Goal: Information Seeking & Learning: Learn about a topic

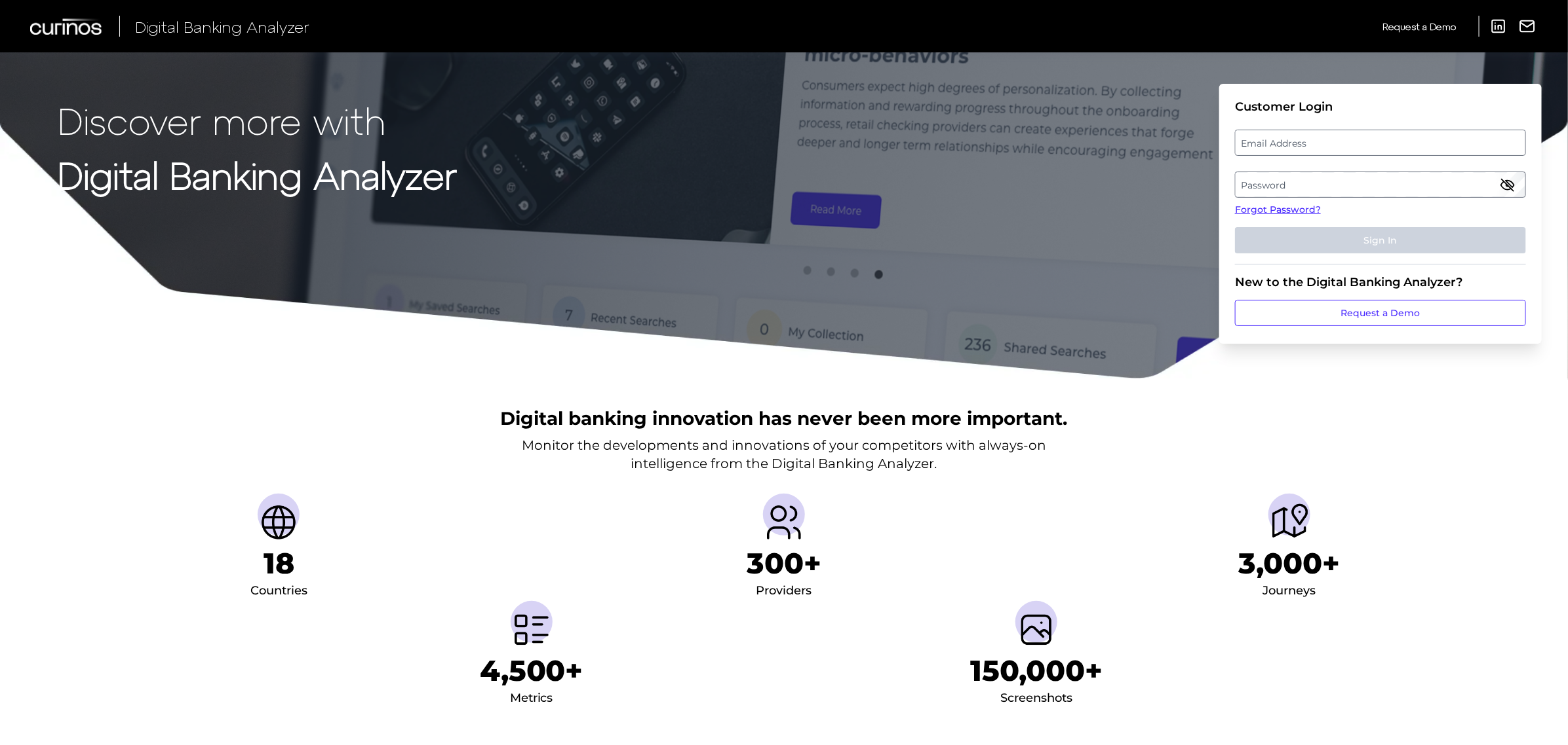
click at [1345, 141] on label "Email Address" at bounding box center [1379, 143] width 289 height 24
click at [1345, 141] on input "email" at bounding box center [1380, 142] width 291 height 27
type input "[EMAIL_ADDRESS][PERSON_NAME][DOMAIN_NAME]"
click at [1314, 183] on label "Password" at bounding box center [1379, 185] width 289 height 24
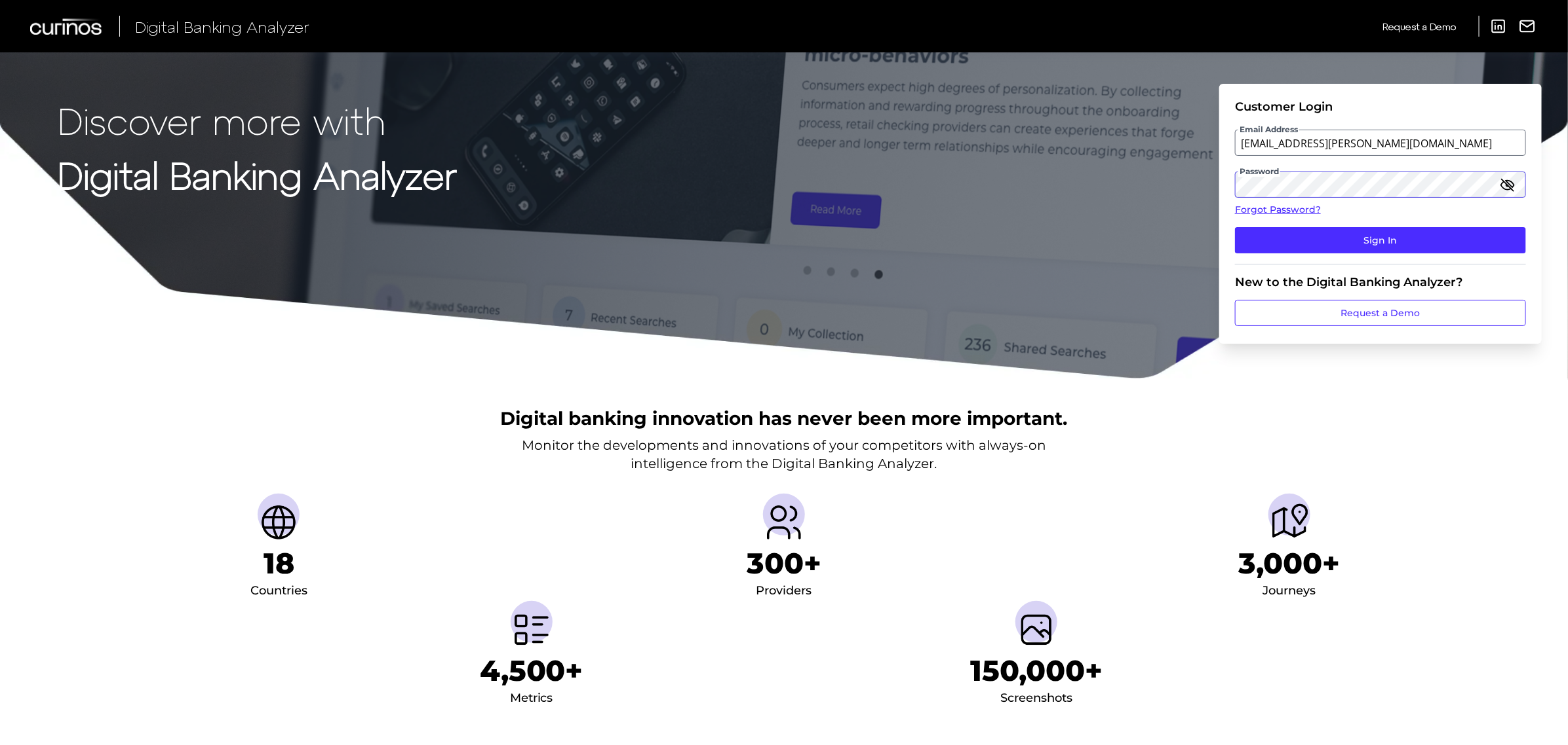
click at [1235, 227] on button "Sign In" at bounding box center [1380, 240] width 291 height 27
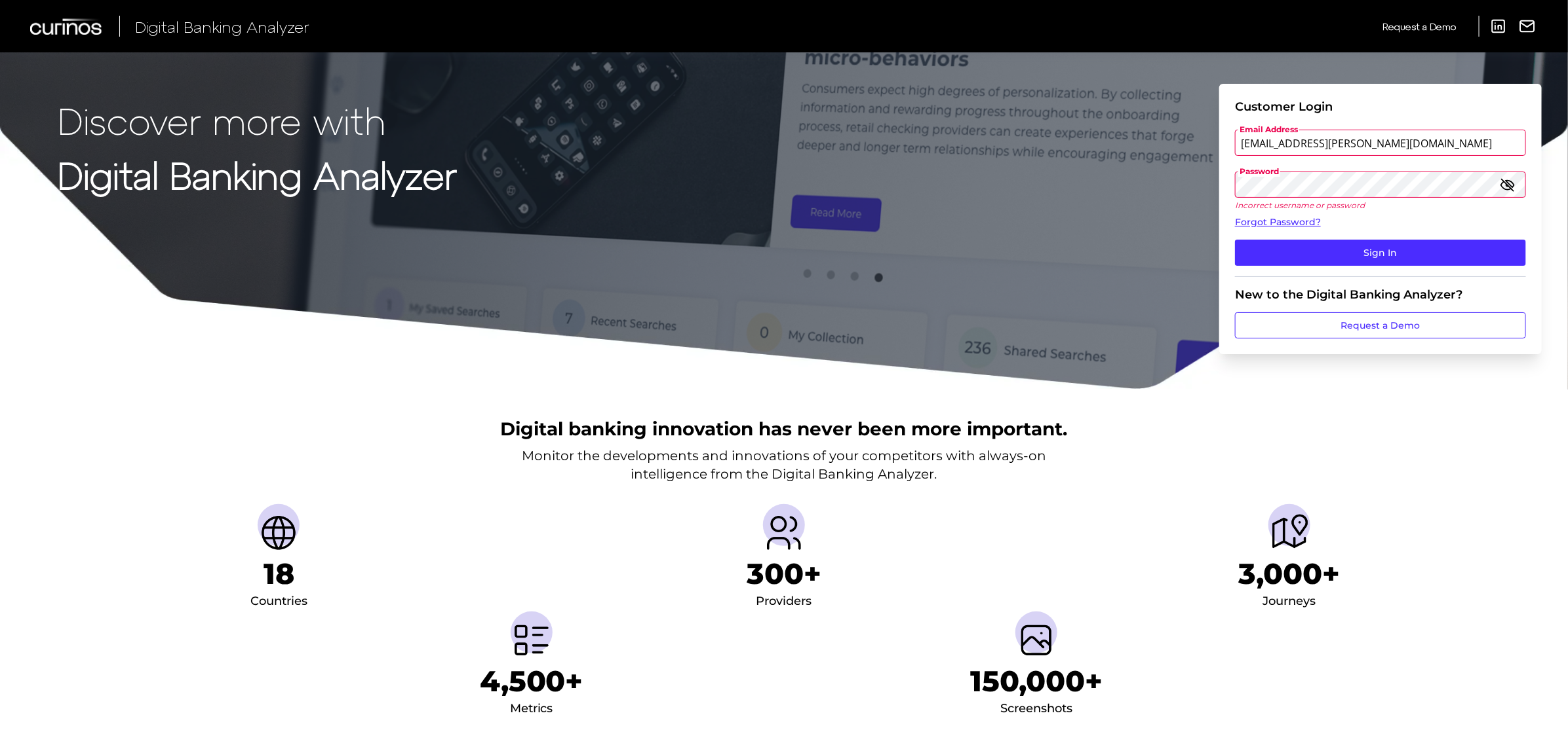
click at [1505, 186] on icon "button" at bounding box center [1508, 185] width 16 height 16
click at [1399, 254] on button "Sign In" at bounding box center [1380, 253] width 291 height 27
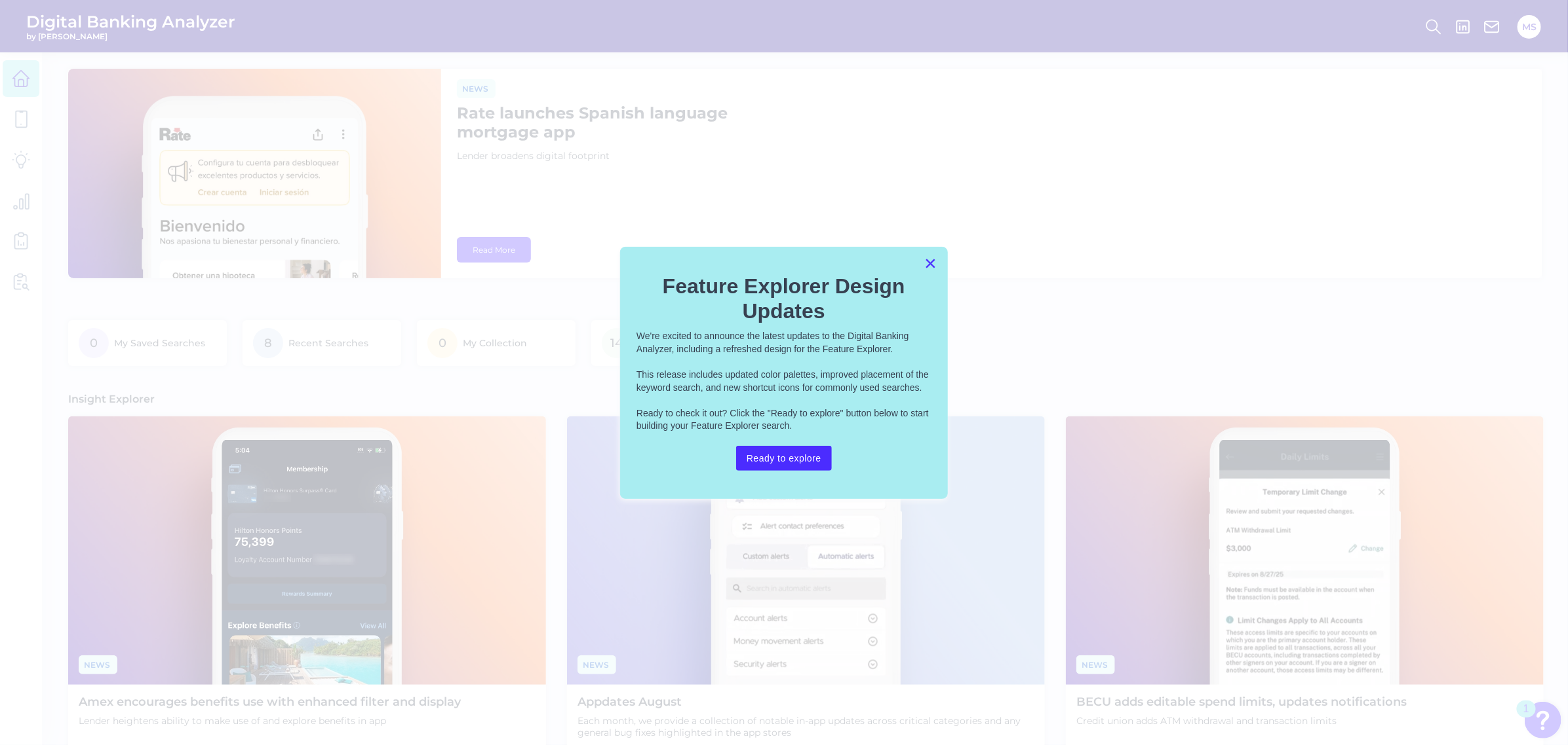
click at [926, 261] on button "×" at bounding box center [930, 262] width 13 height 21
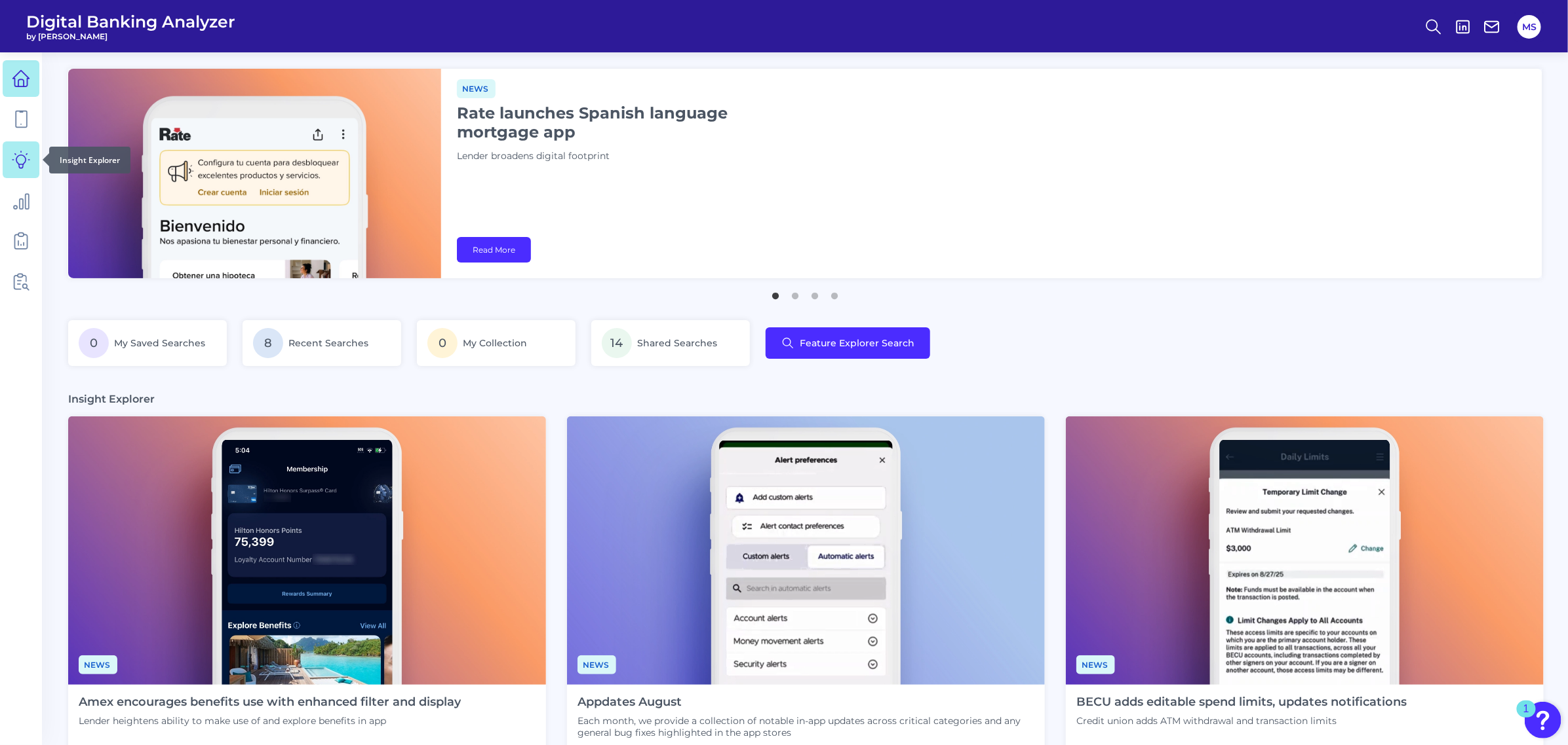
click at [17, 159] on icon at bounding box center [21, 159] width 17 height 17
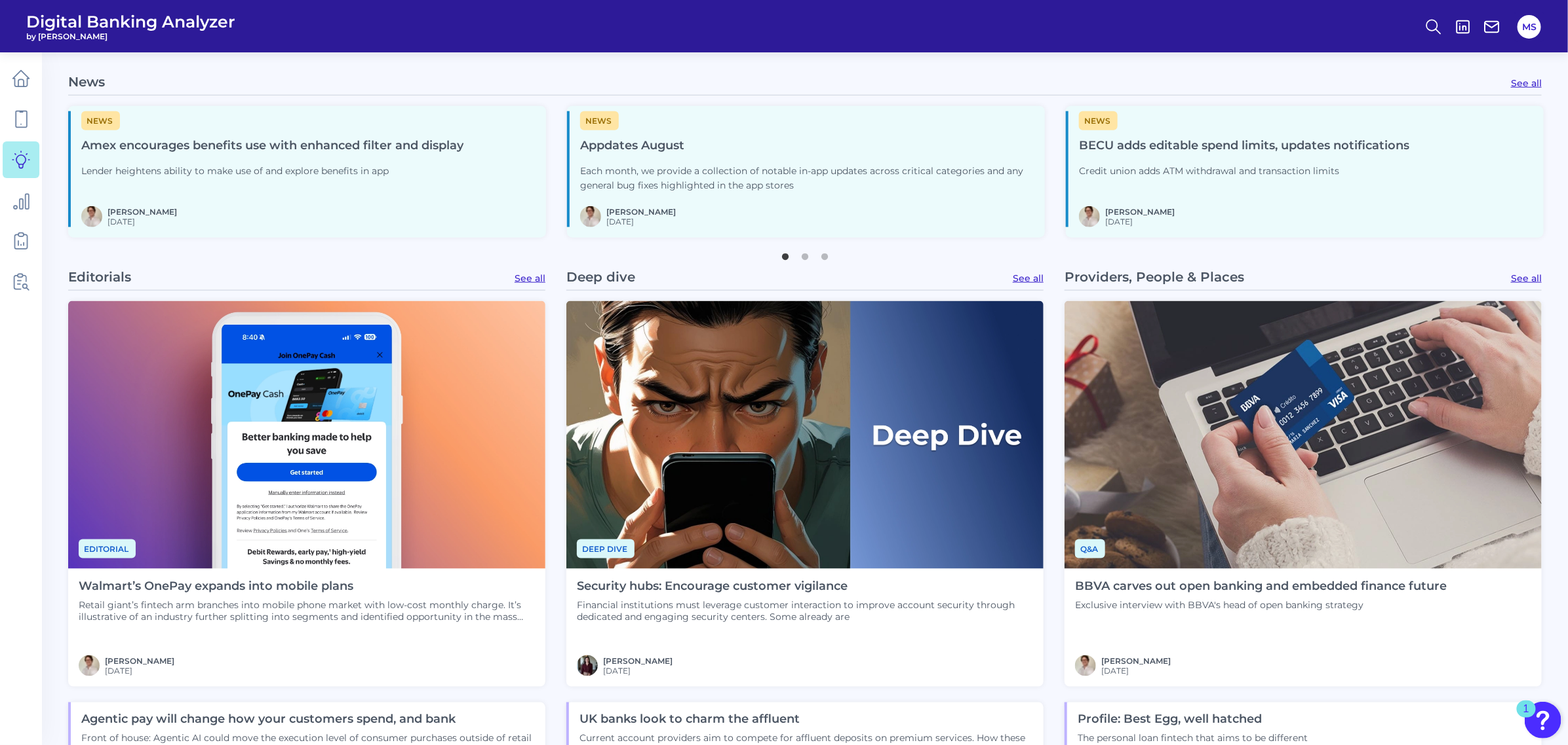
scroll to position [892, 0]
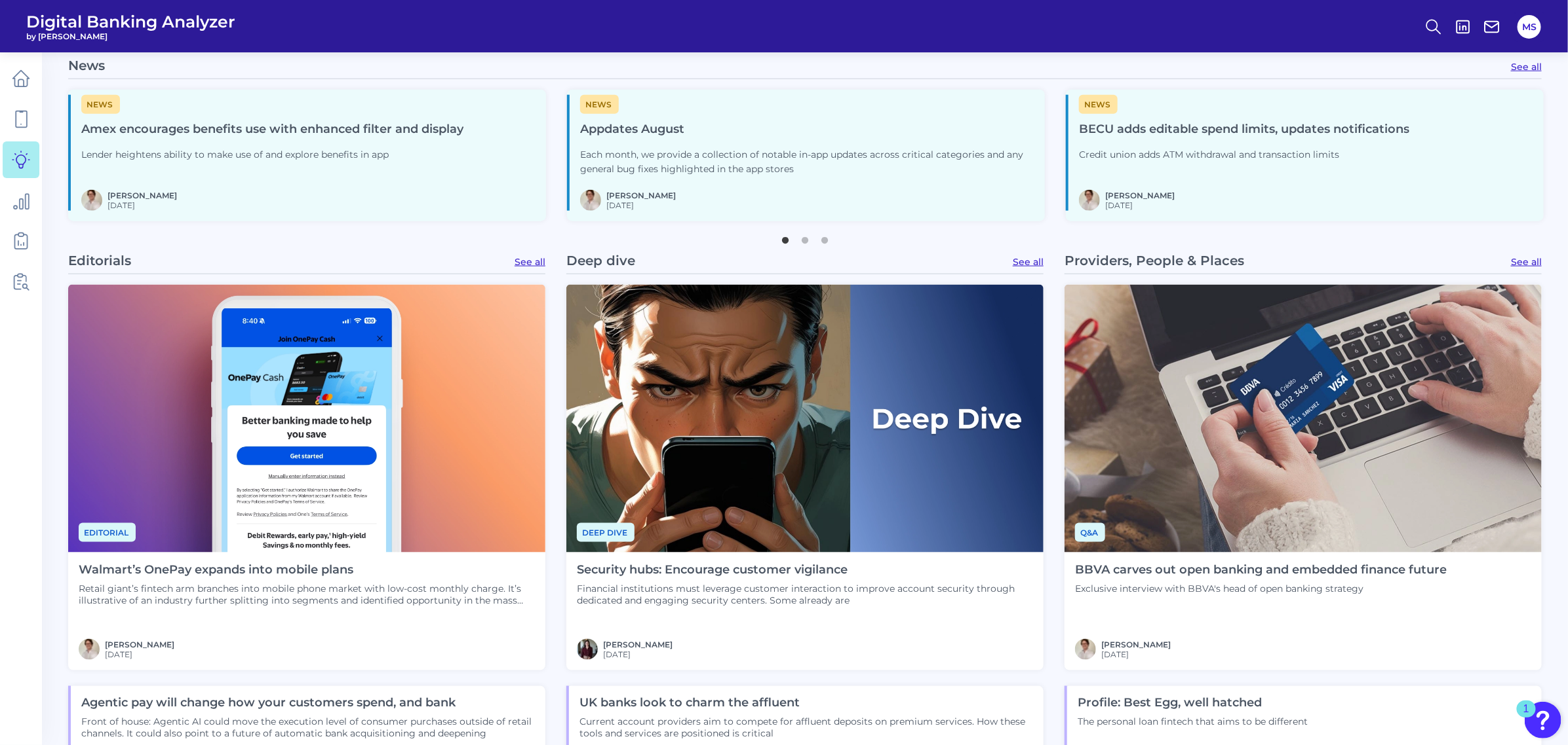
click at [699, 566] on h4 "Security hubs: Encourage customer vigilance" at bounding box center [805, 570] width 456 height 15
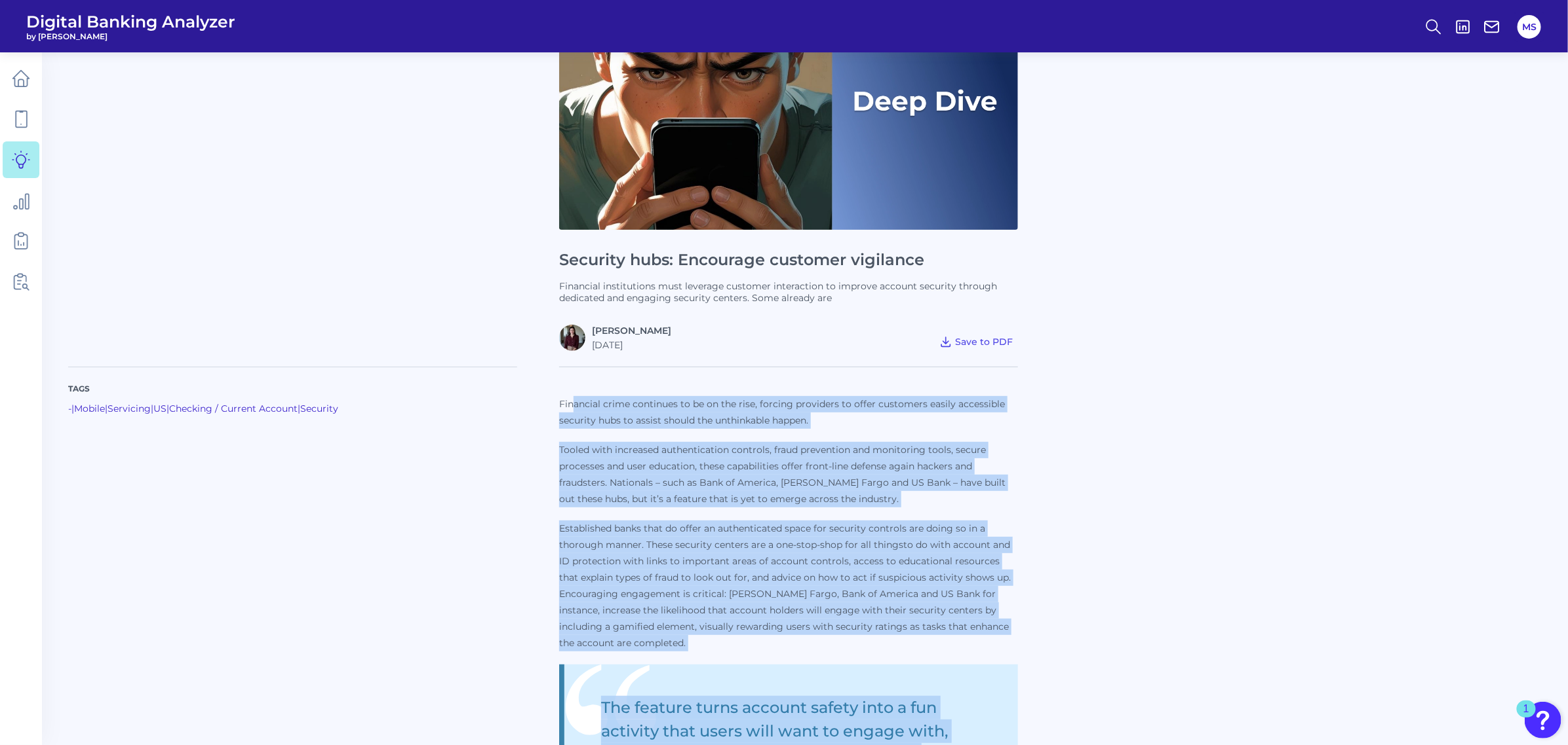
scroll to position [421, 0]
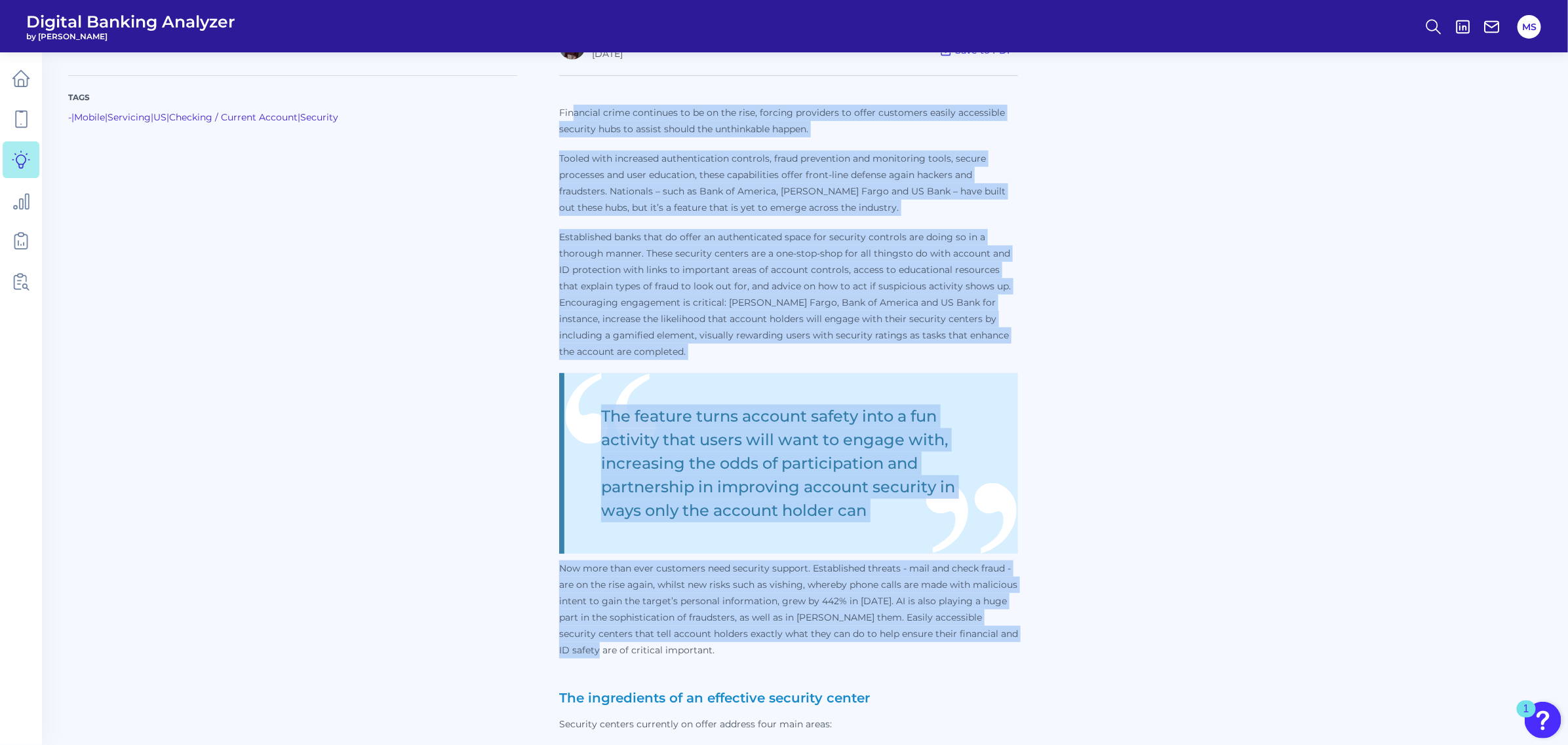
drag, startPoint x: 571, startPoint y: 535, endPoint x: 1028, endPoint y: 627, distance: 466.2
click at [945, 630] on p "Now more than ever customers need security support. Established threats - mail …" at bounding box center [788, 610] width 459 height 99
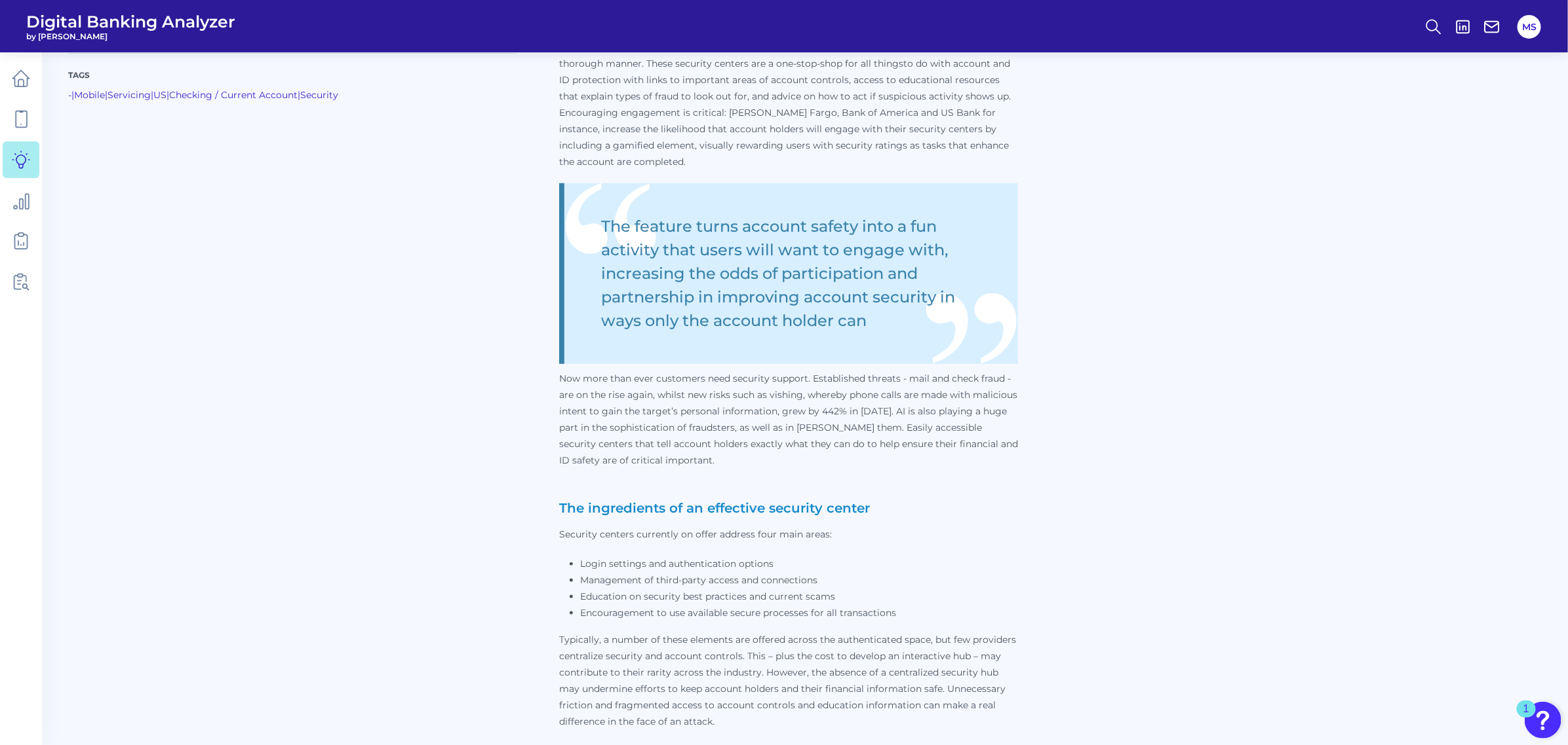
scroll to position [0, 0]
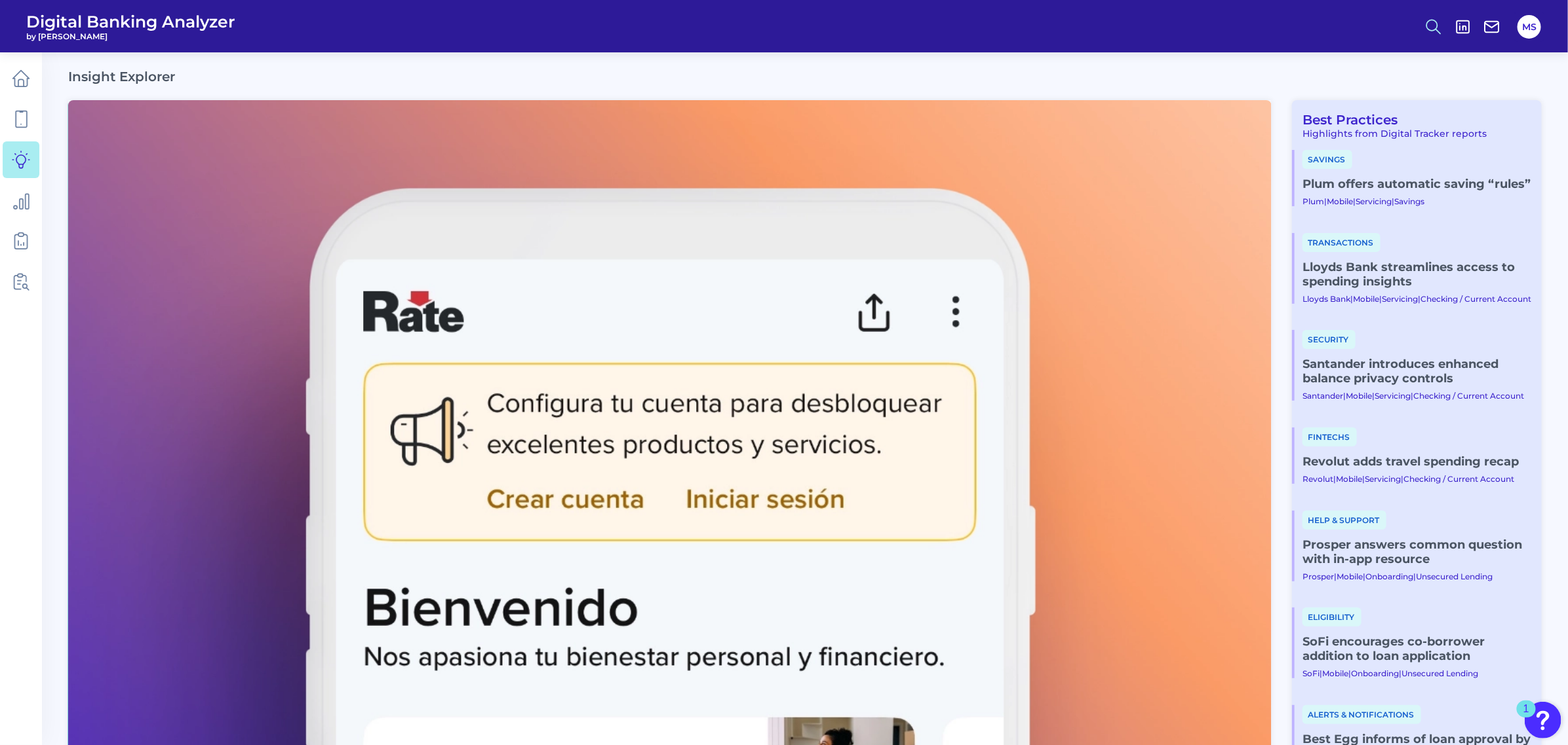
click at [1433, 25] on icon at bounding box center [1434, 27] width 19 height 19
click at [1327, 65] on div "Search" at bounding box center [1369, 62] width 147 height 34
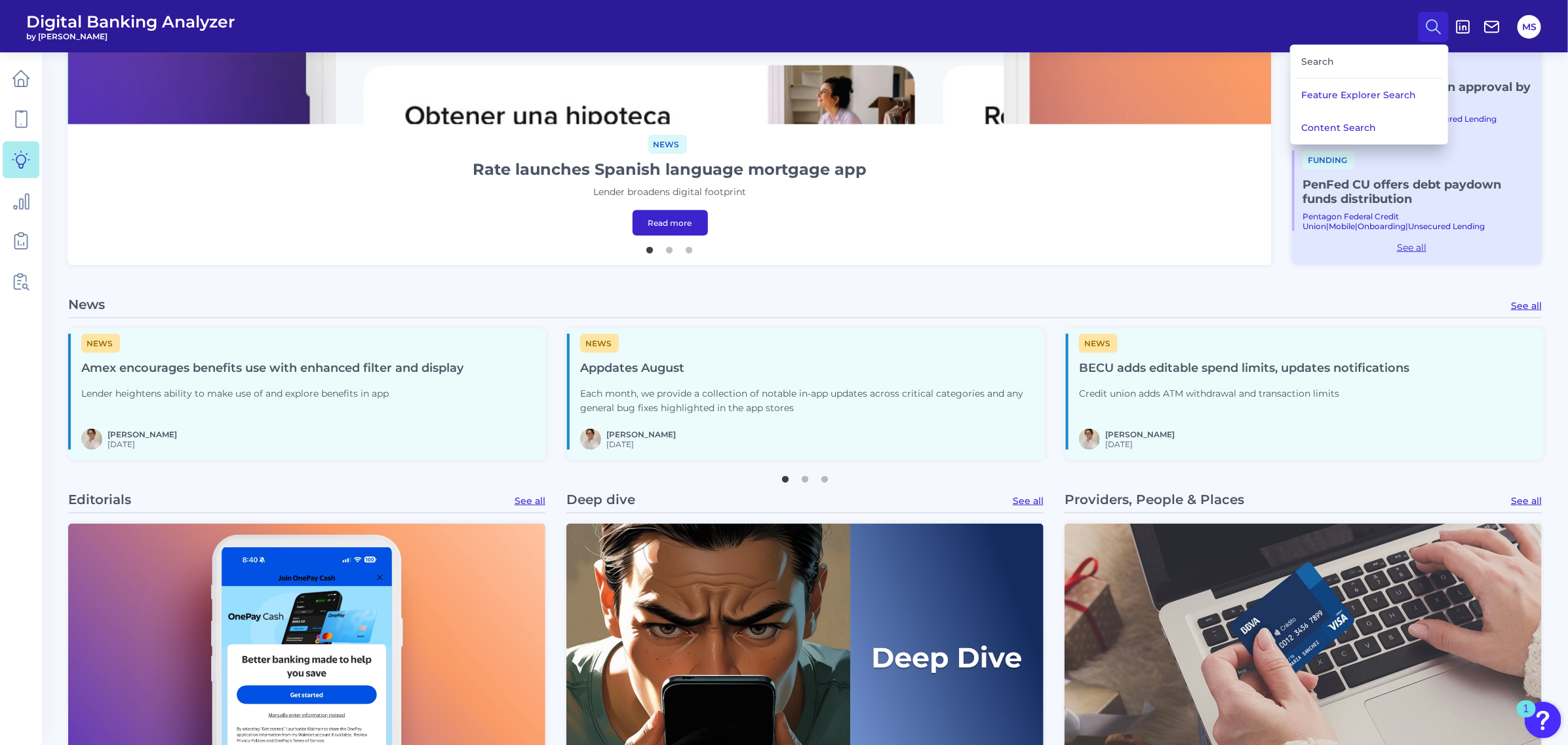
click at [1327, 63] on div "Search" at bounding box center [1369, 62] width 147 height 34
click at [1319, 134] on button "Content Search" at bounding box center [1369, 127] width 157 height 33
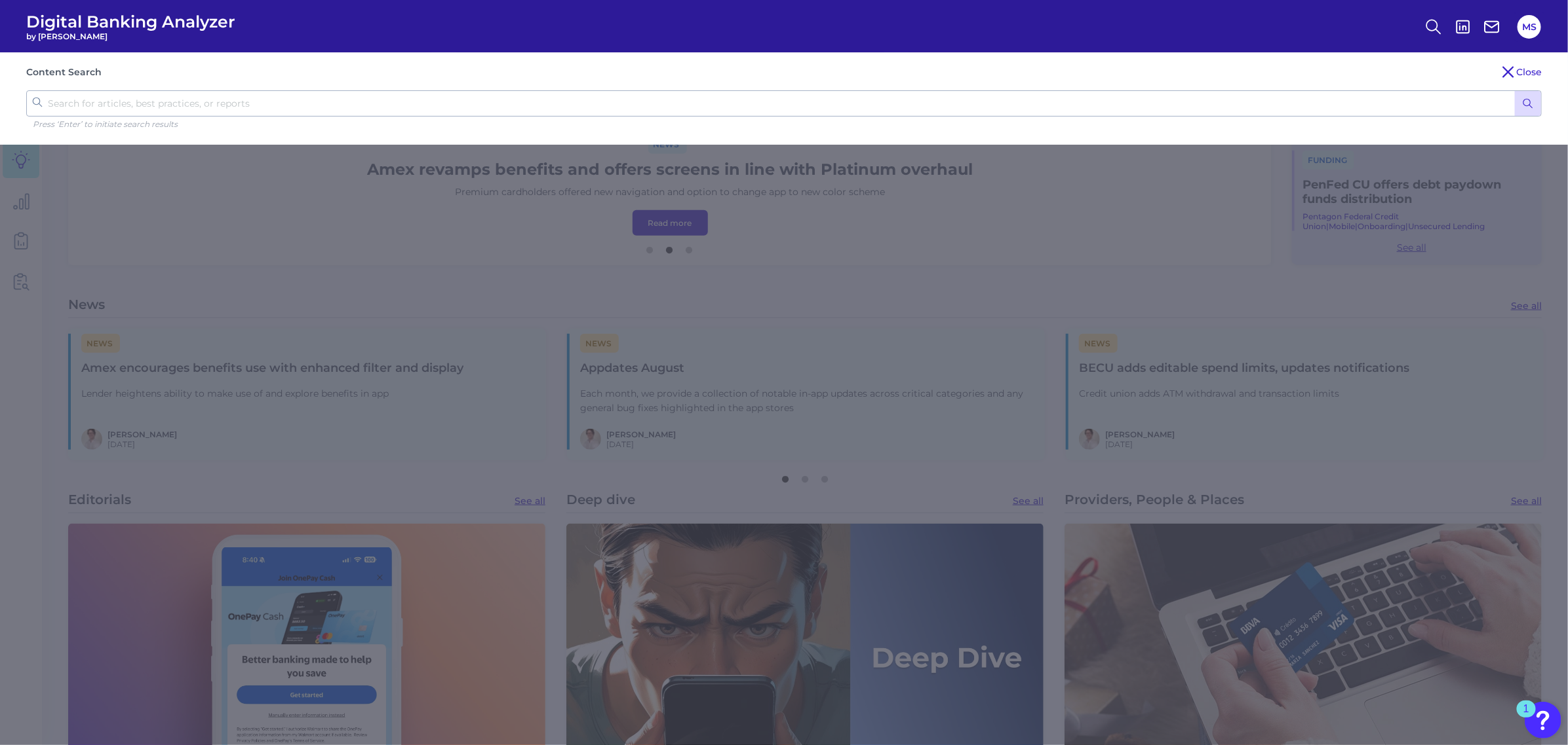
click at [703, 101] on input "text" at bounding box center [784, 104] width 1516 height 27
type input "capital one"
click button "submit" at bounding box center [1528, 103] width 27 height 25
